Goal: Task Accomplishment & Management: Use online tool/utility

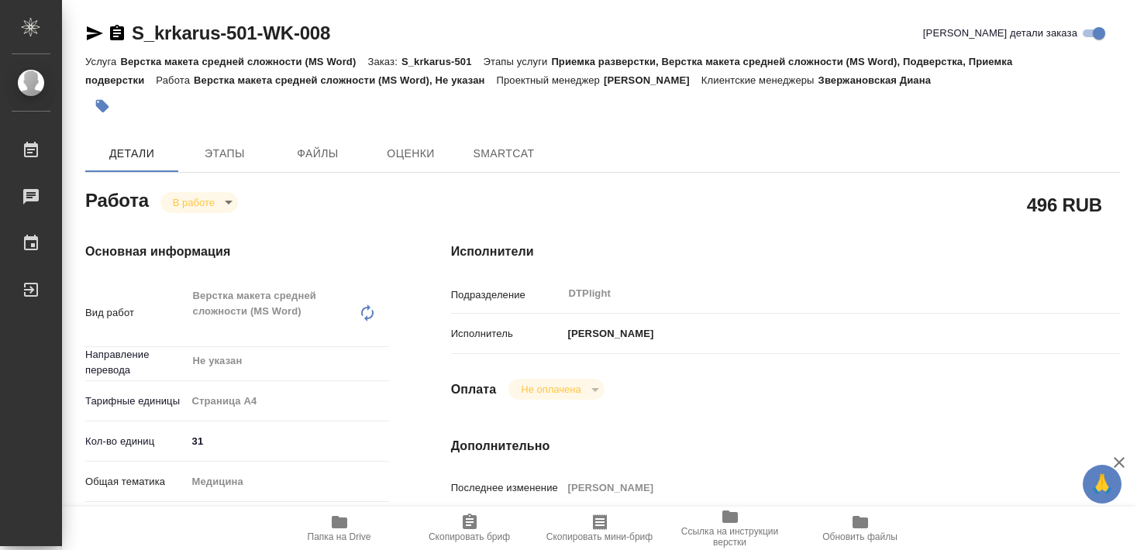
type textarea "x"
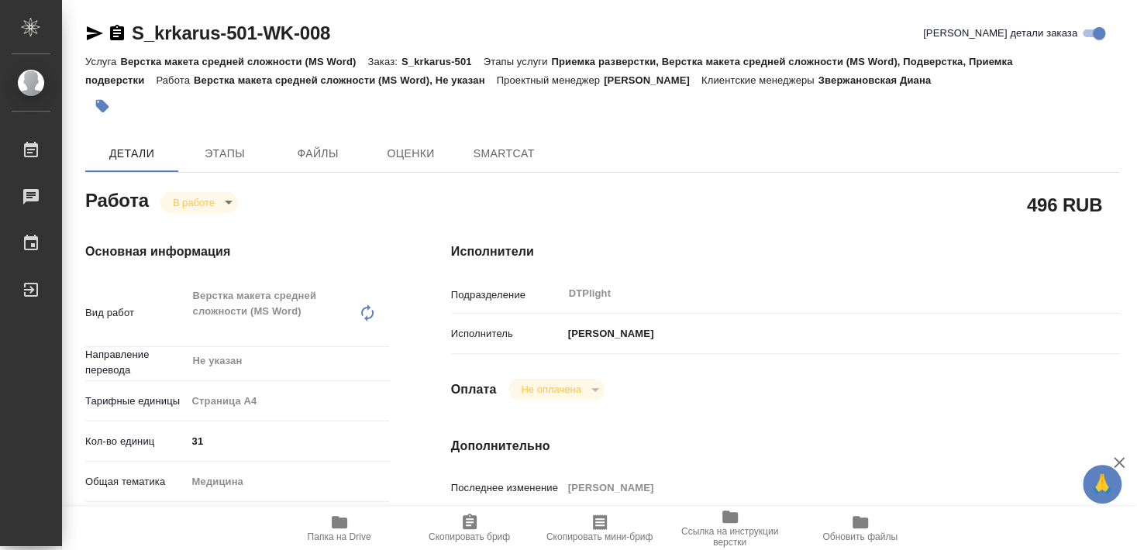
type textarea "x"
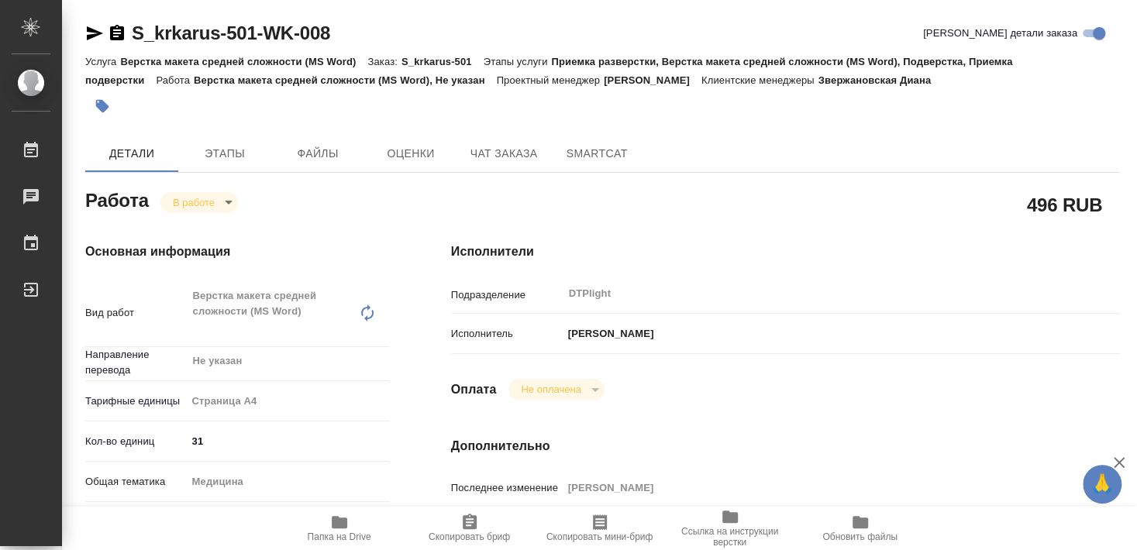
type textarea "x"
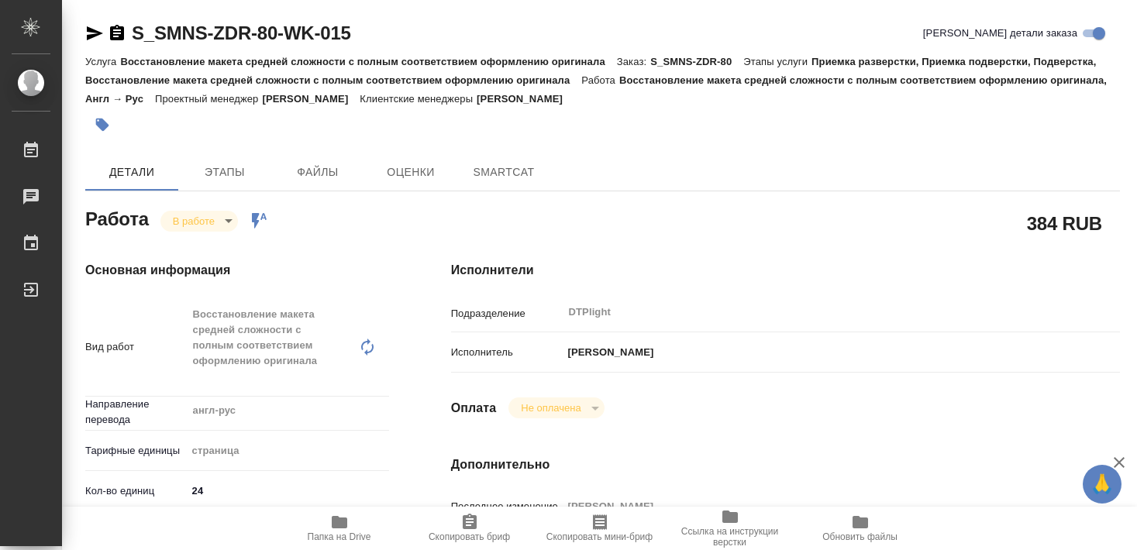
type textarea "x"
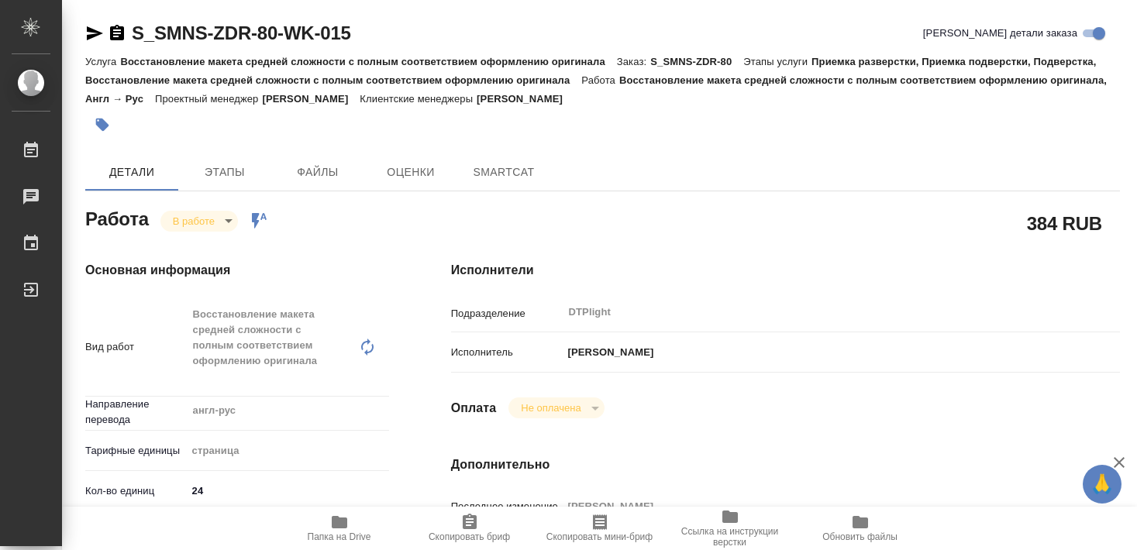
type textarea "x"
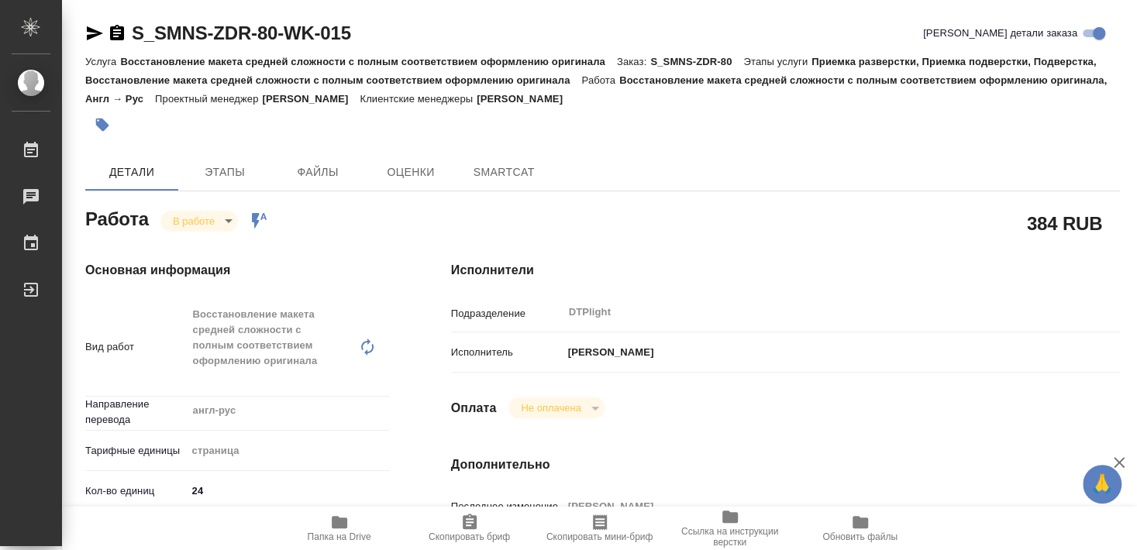
type textarea "x"
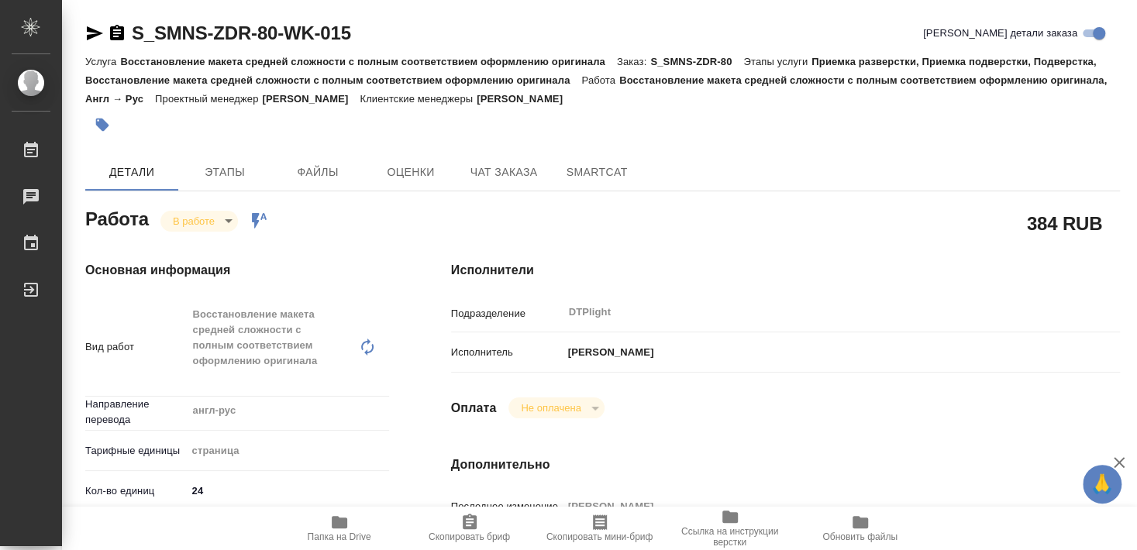
type textarea "x"
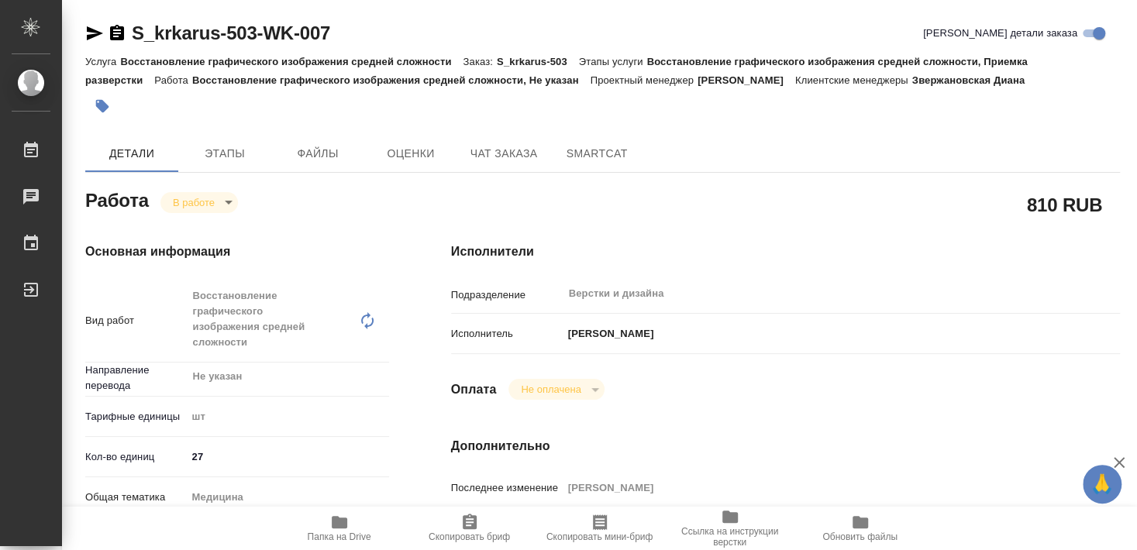
type textarea "x"
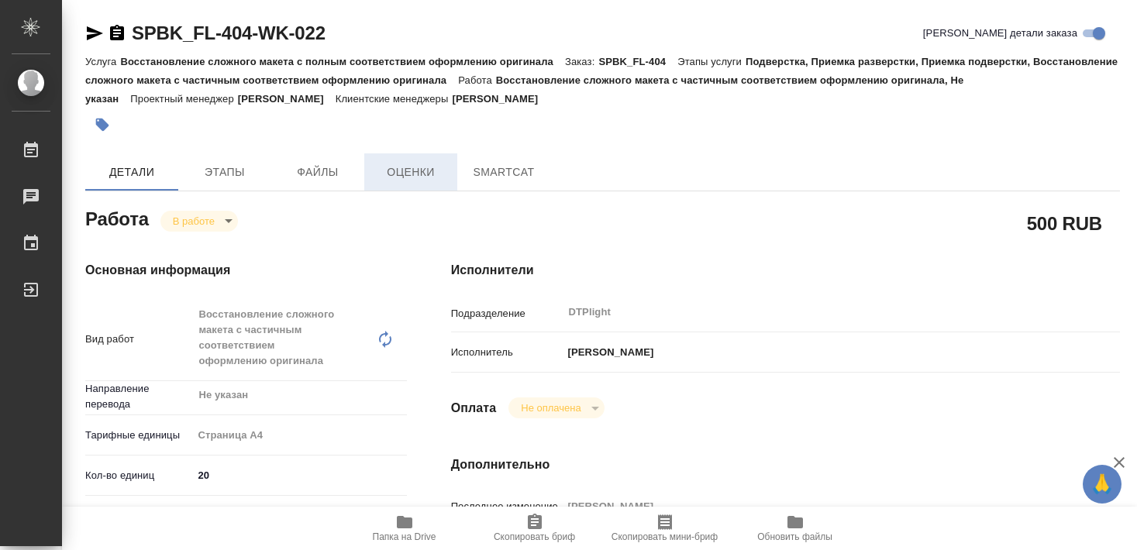
type textarea "x"
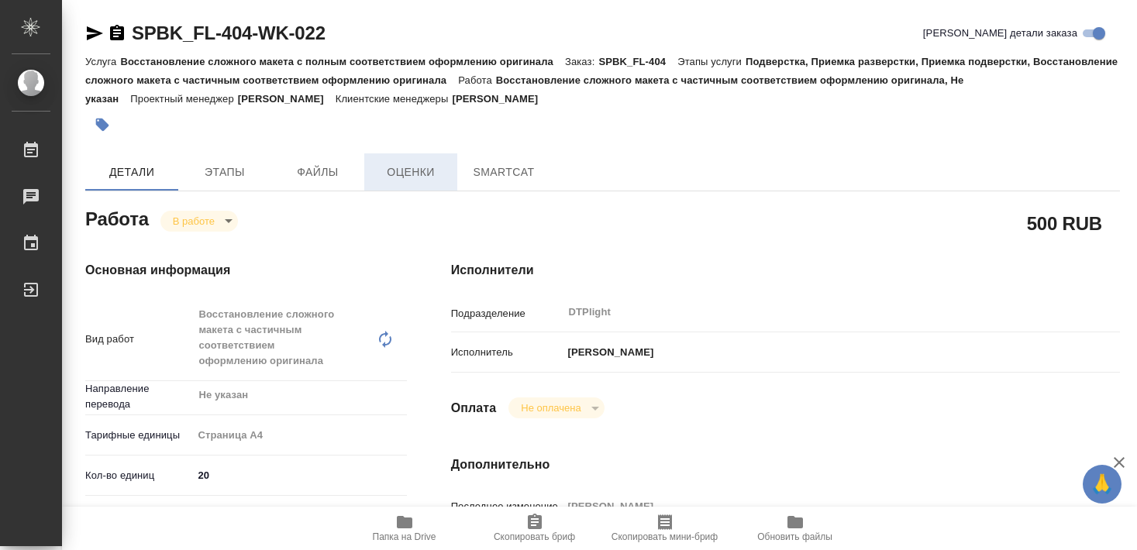
type textarea "x"
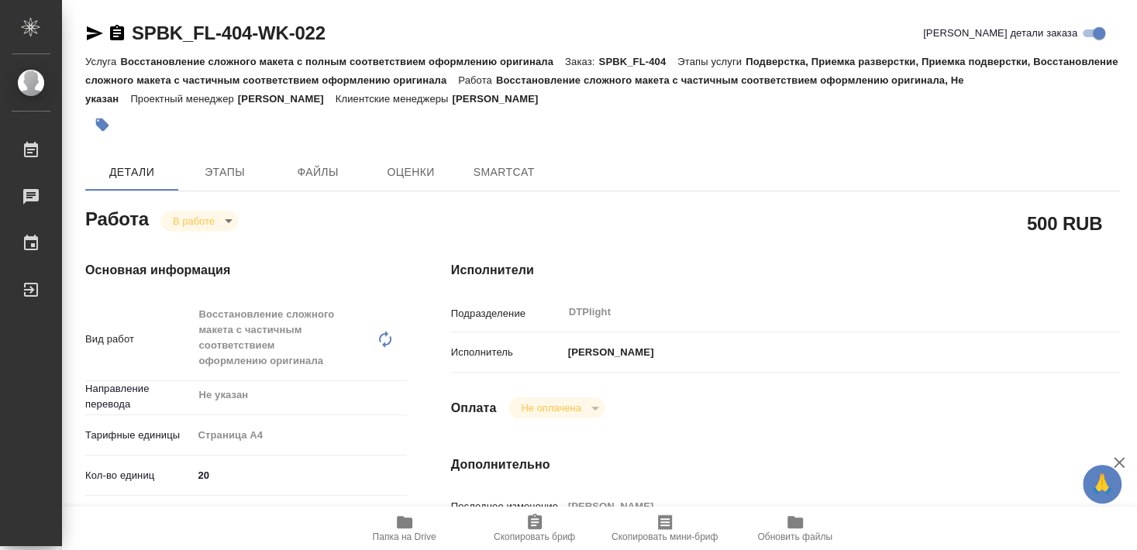
type textarea "x"
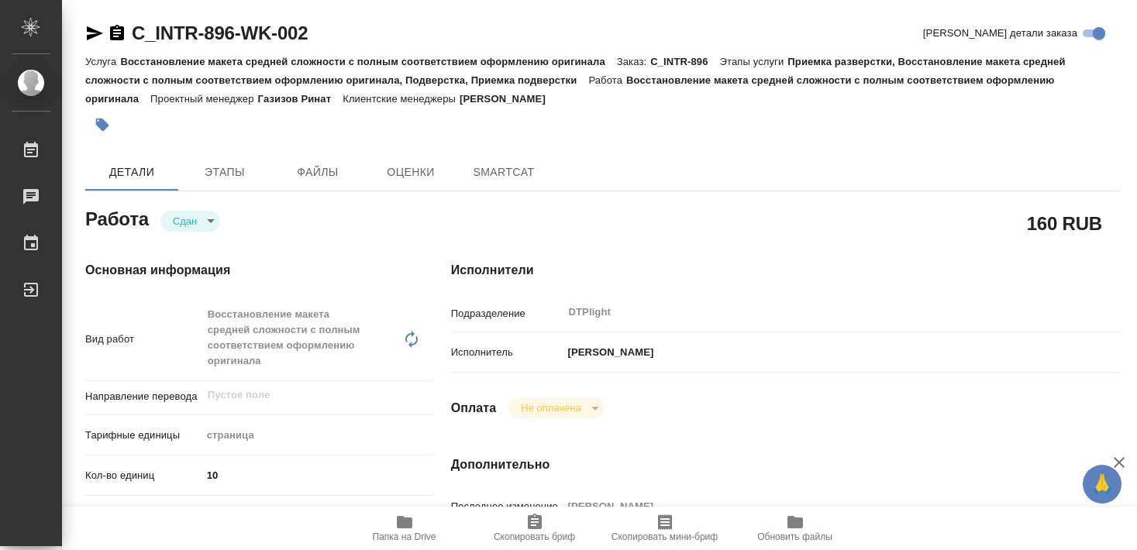
type textarea "x"
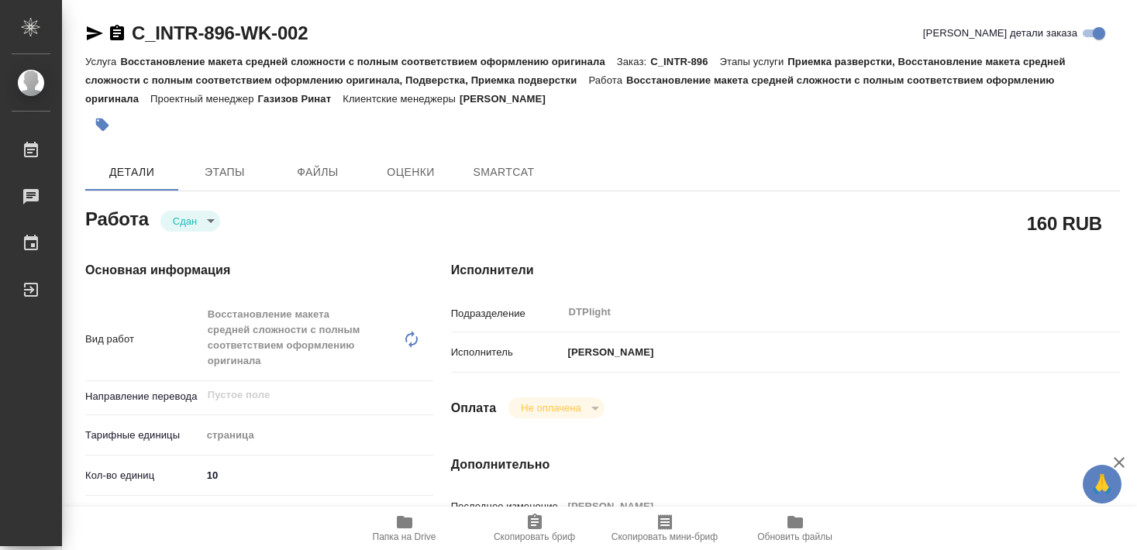
type textarea "x"
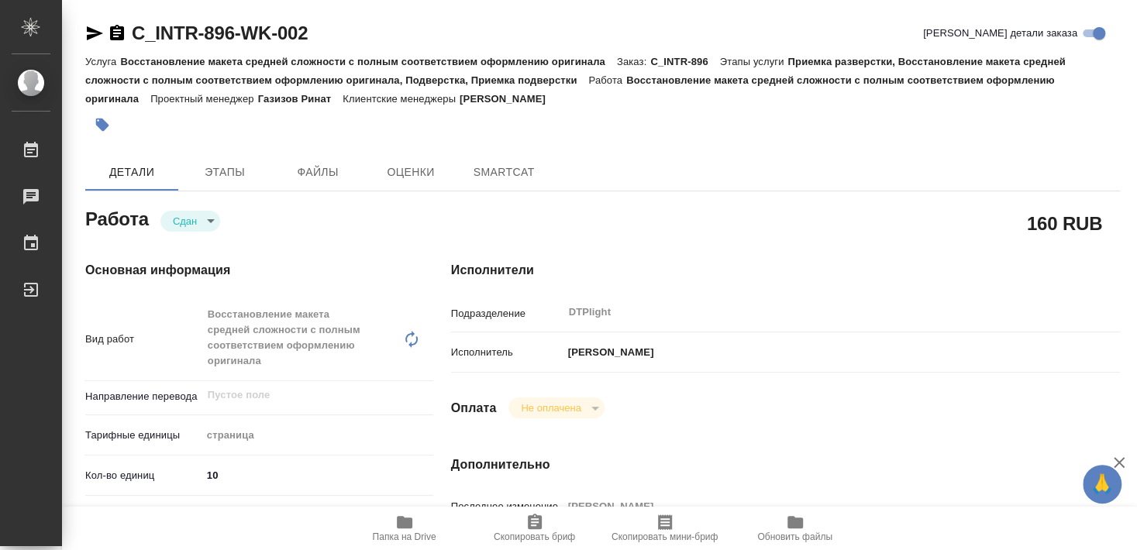
type textarea "x"
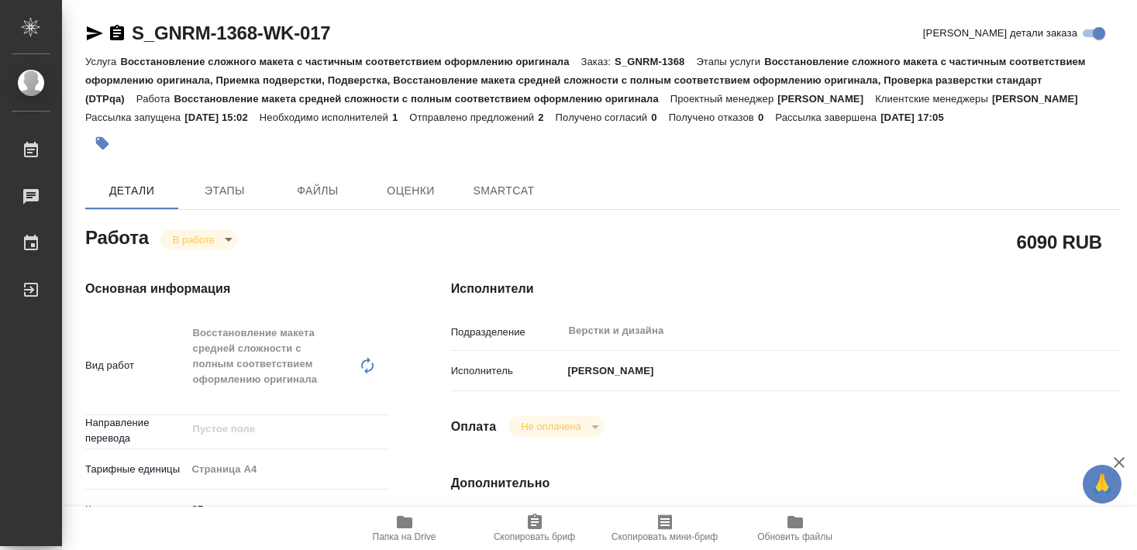
type textarea "x"
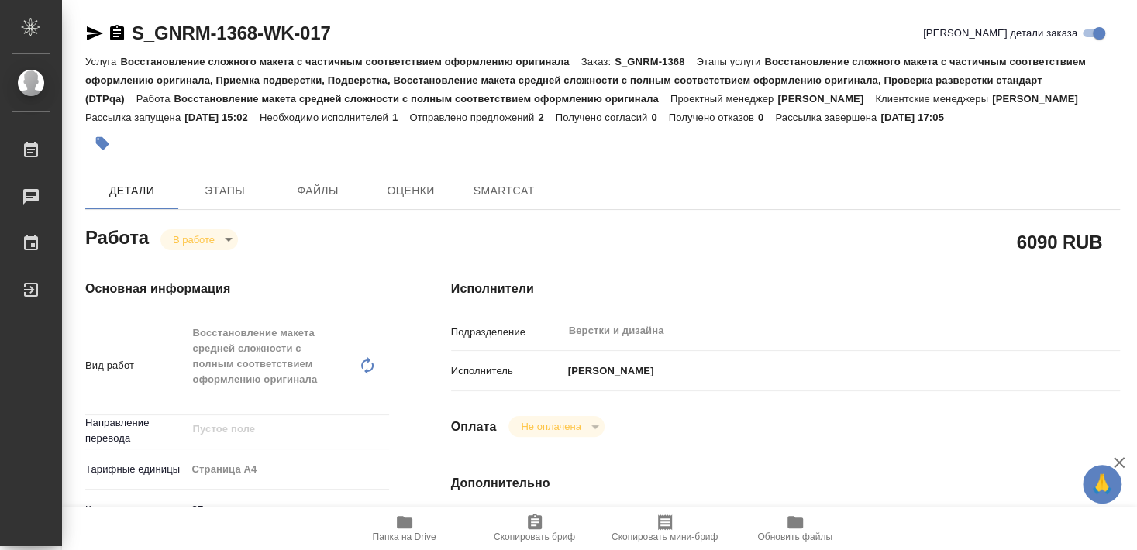
type textarea "x"
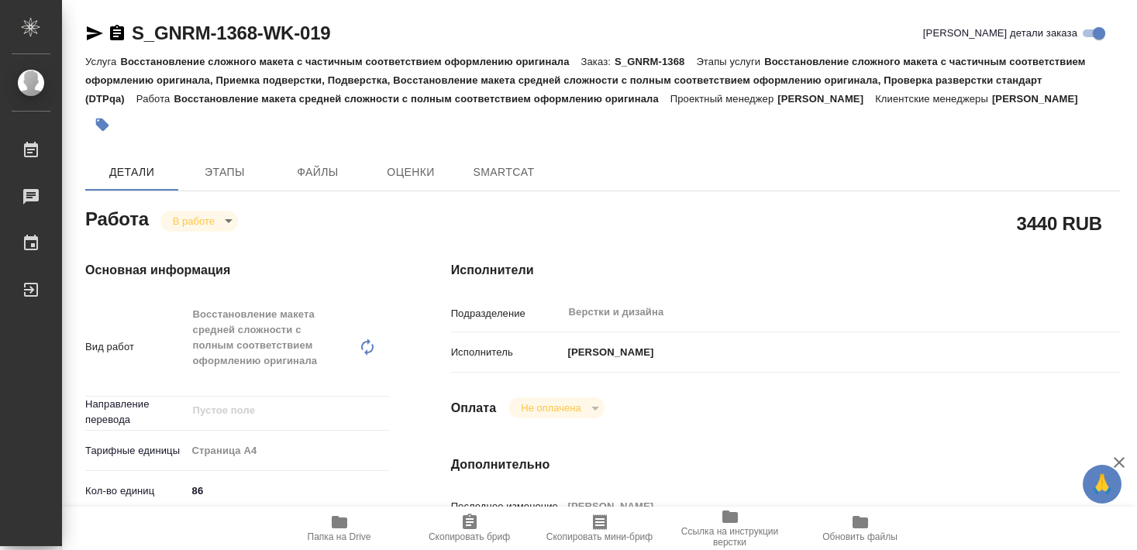
type textarea "x"
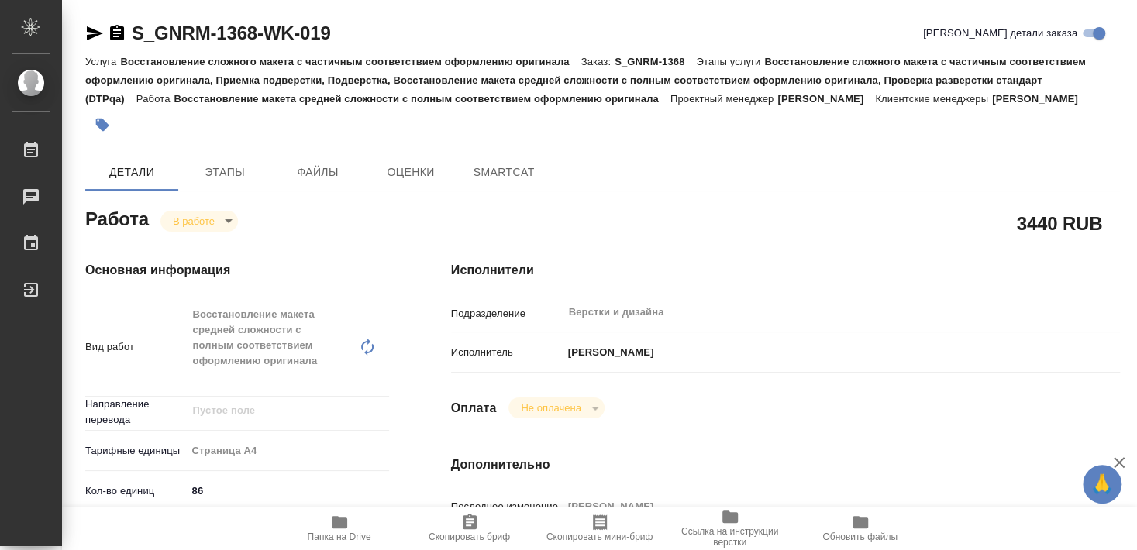
type textarea "x"
